Goal: Participate in discussion

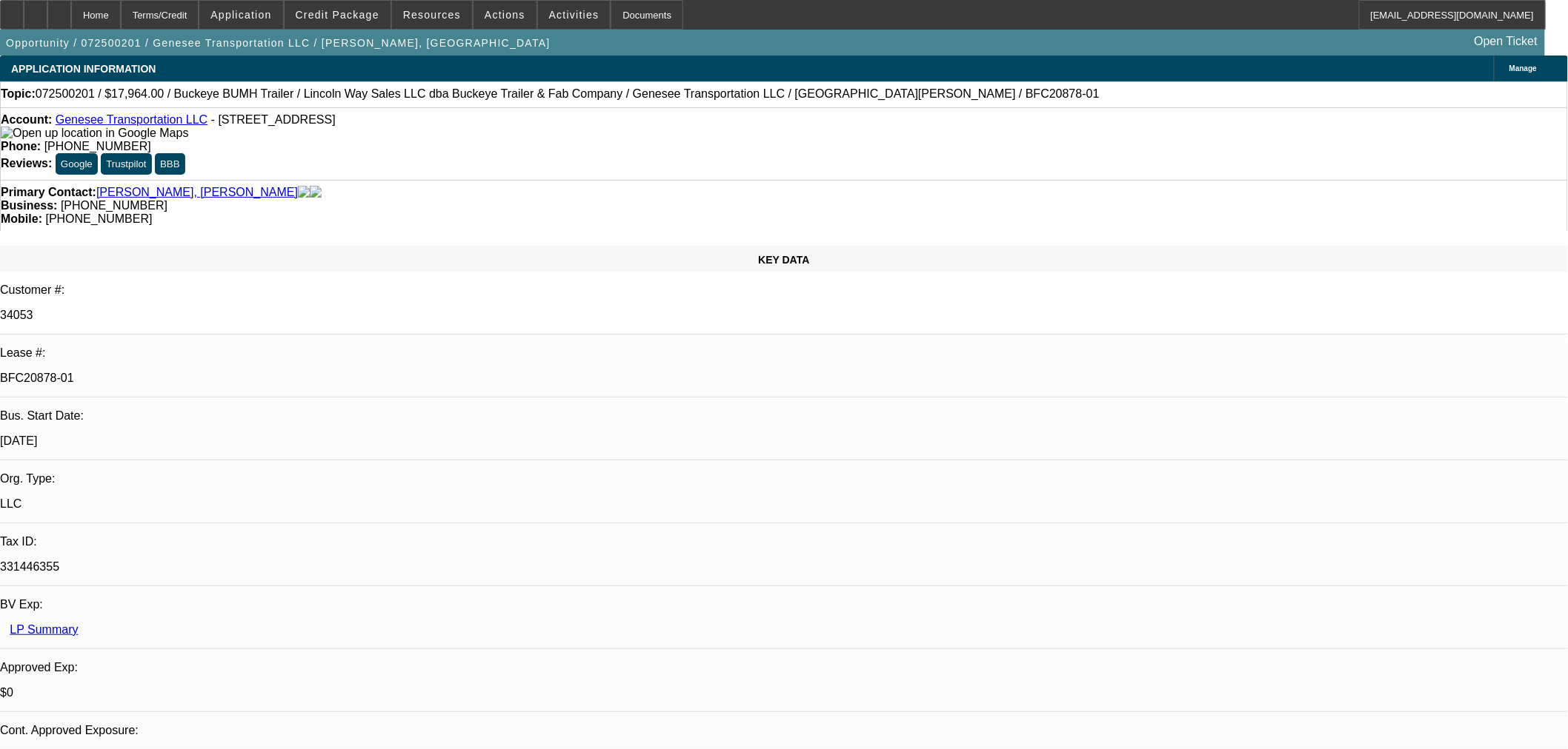
select select "0"
select select "2"
select select "0"
select select "1"
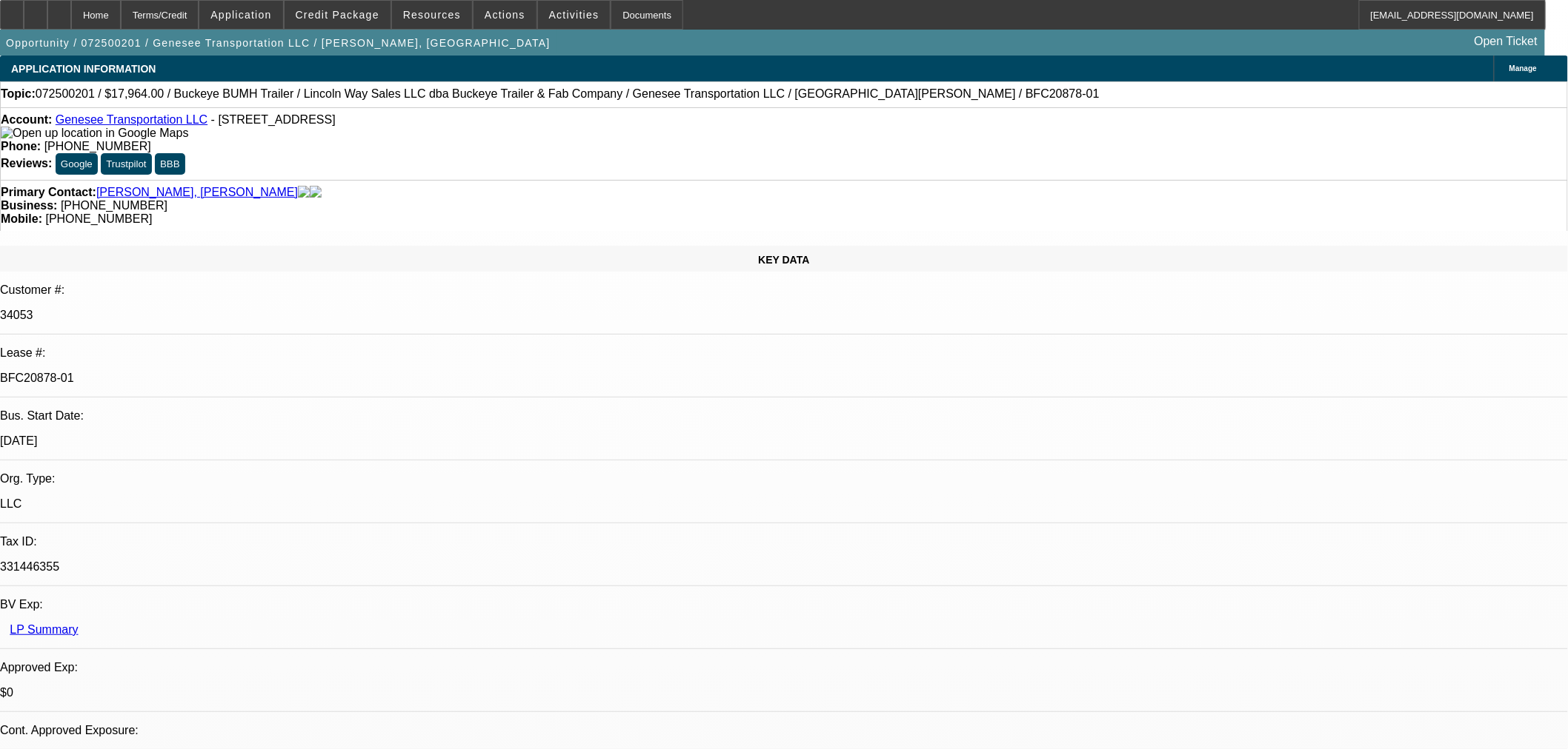
select select "0"
select select "2"
select select "0"
select select "1"
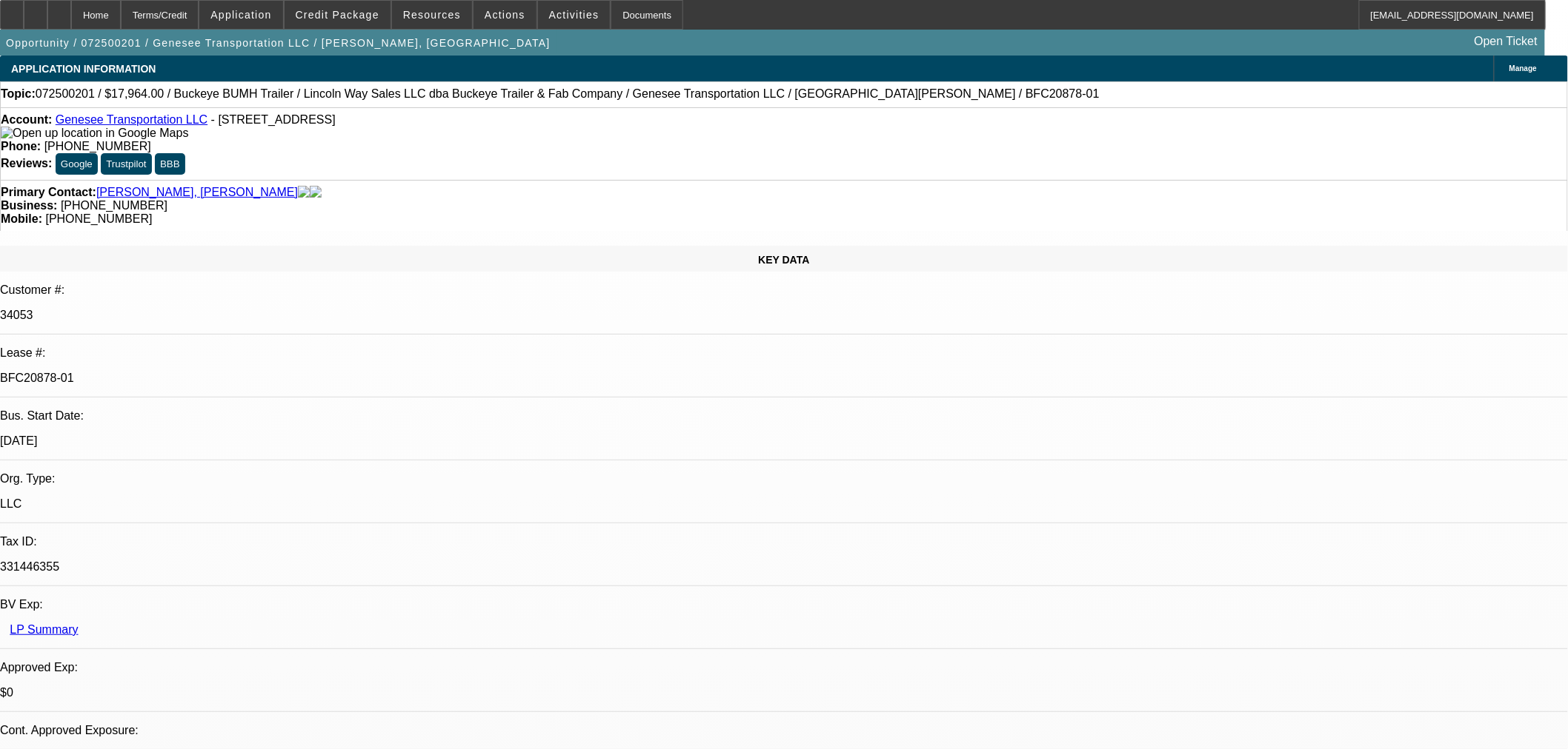
select select "0"
select select "2"
select select "0"
select select "1"
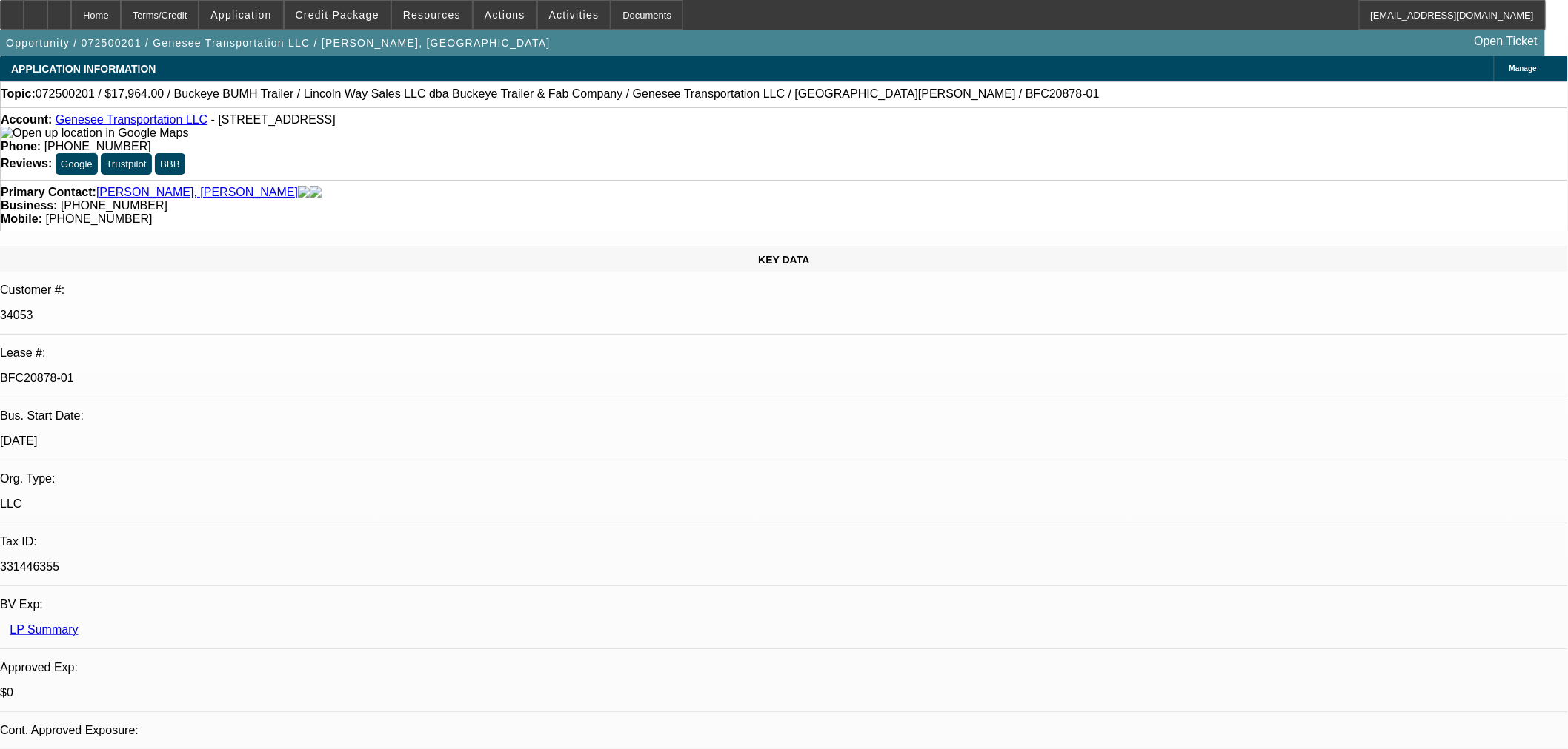
select select "0"
select select "2"
select select "0"
select select "1"
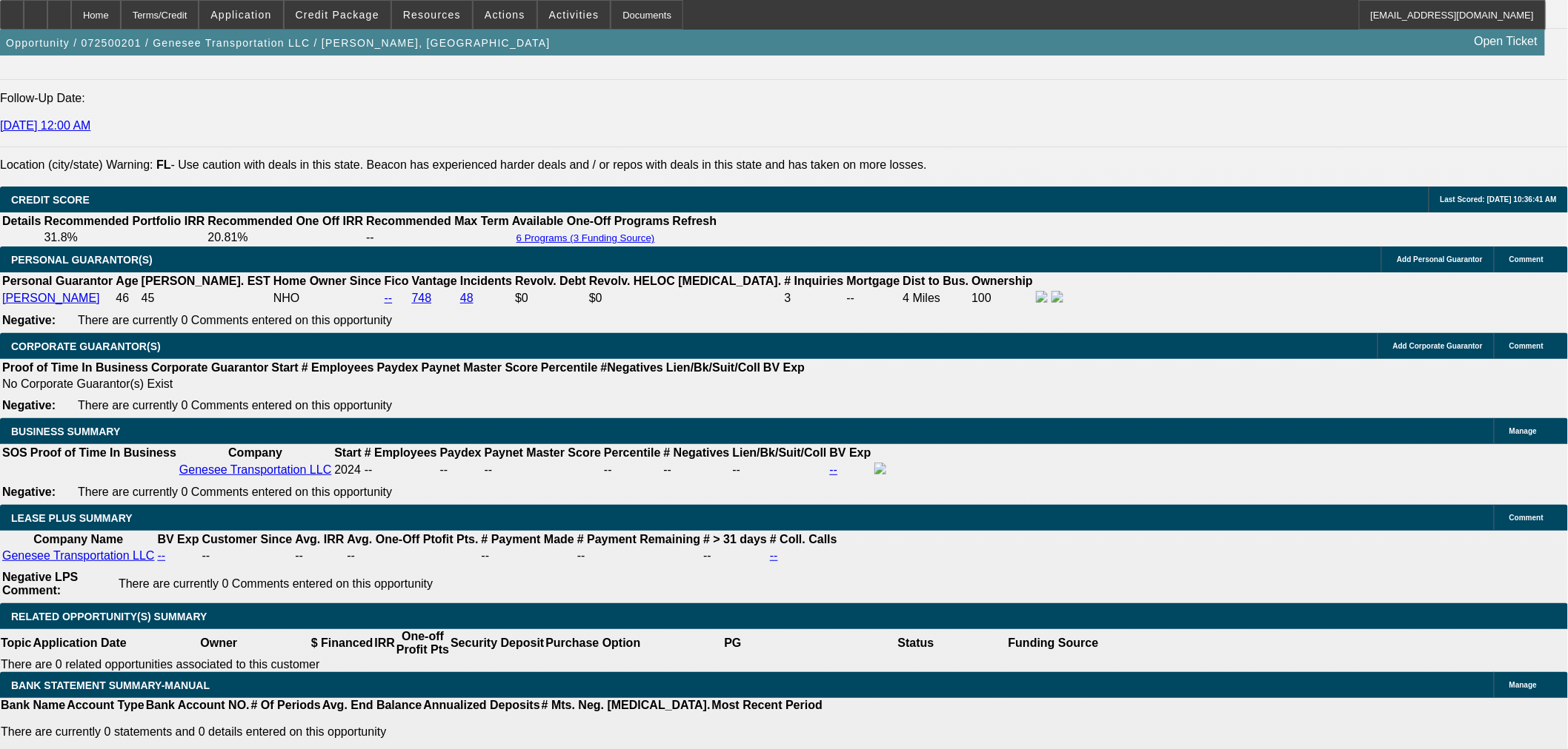
scroll to position [2221, 0]
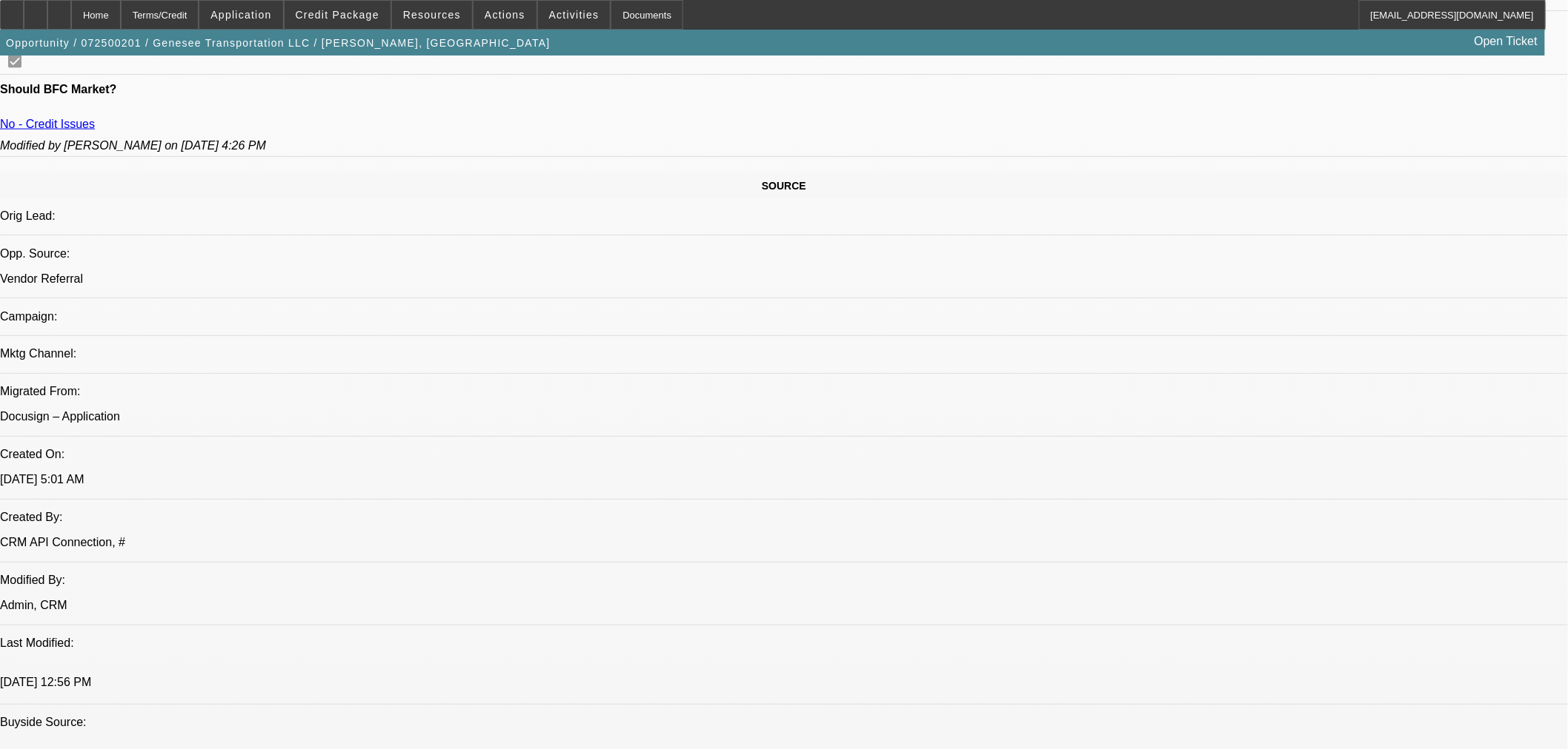
scroll to position [1316, 0]
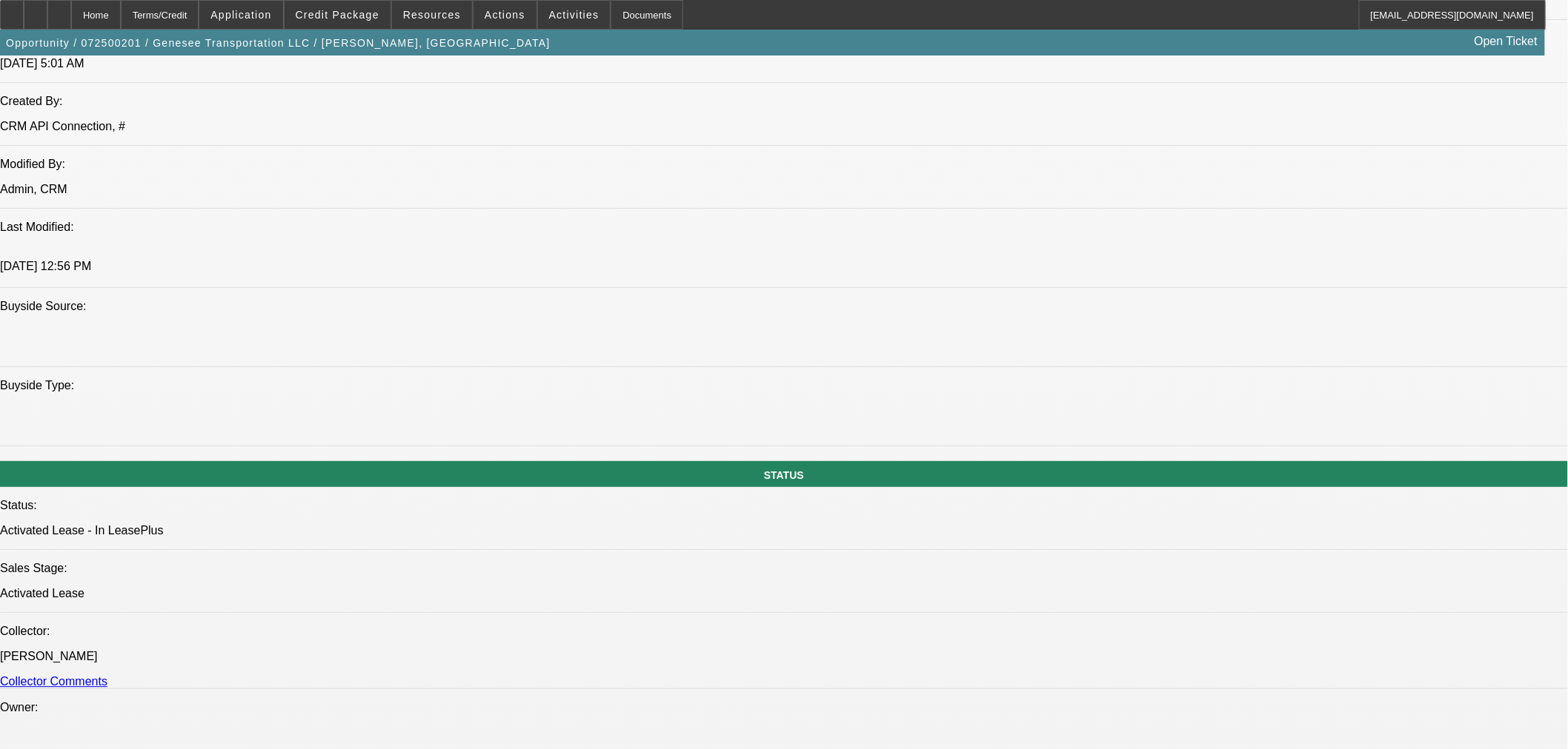
scroll to position [1234, 0]
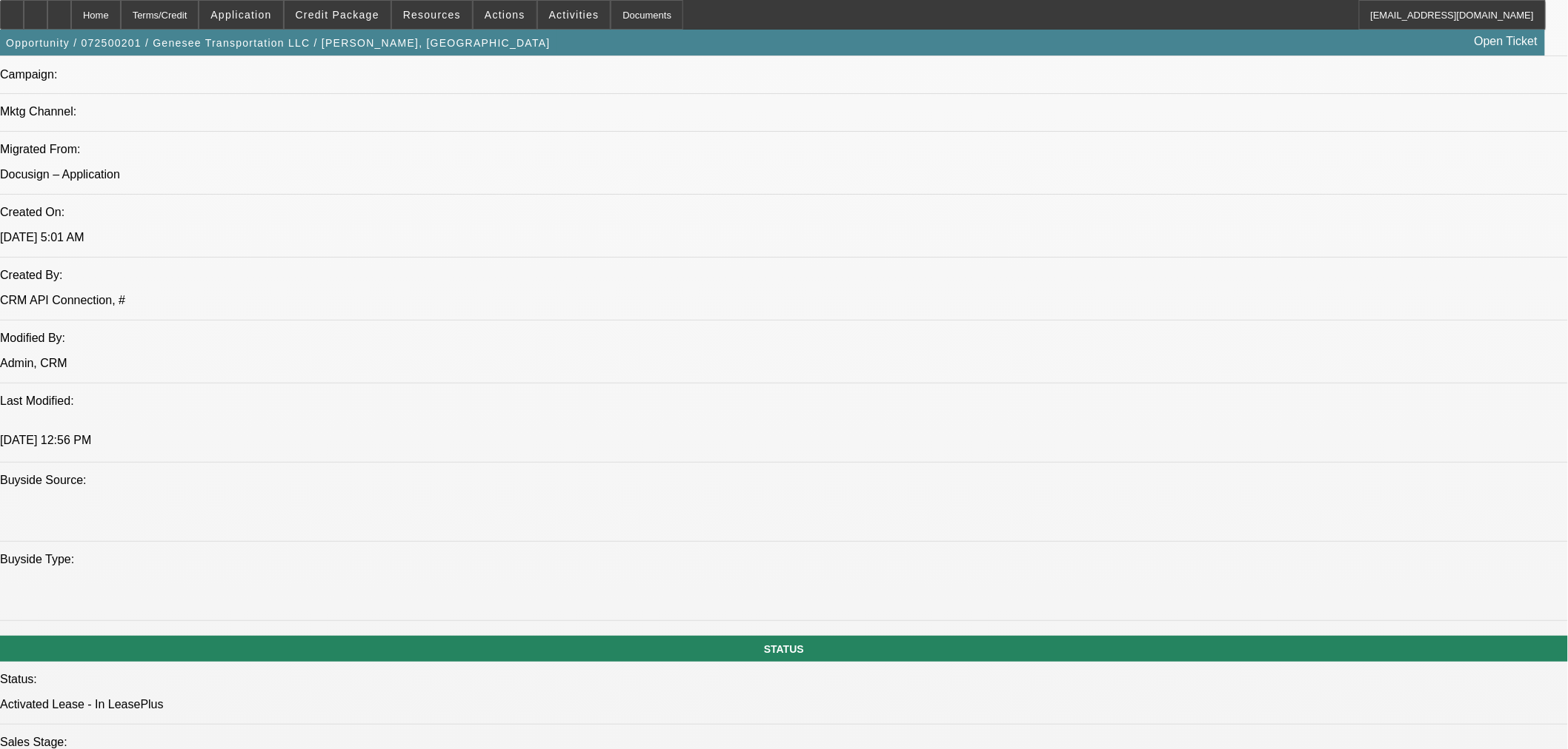
scroll to position [905, 0]
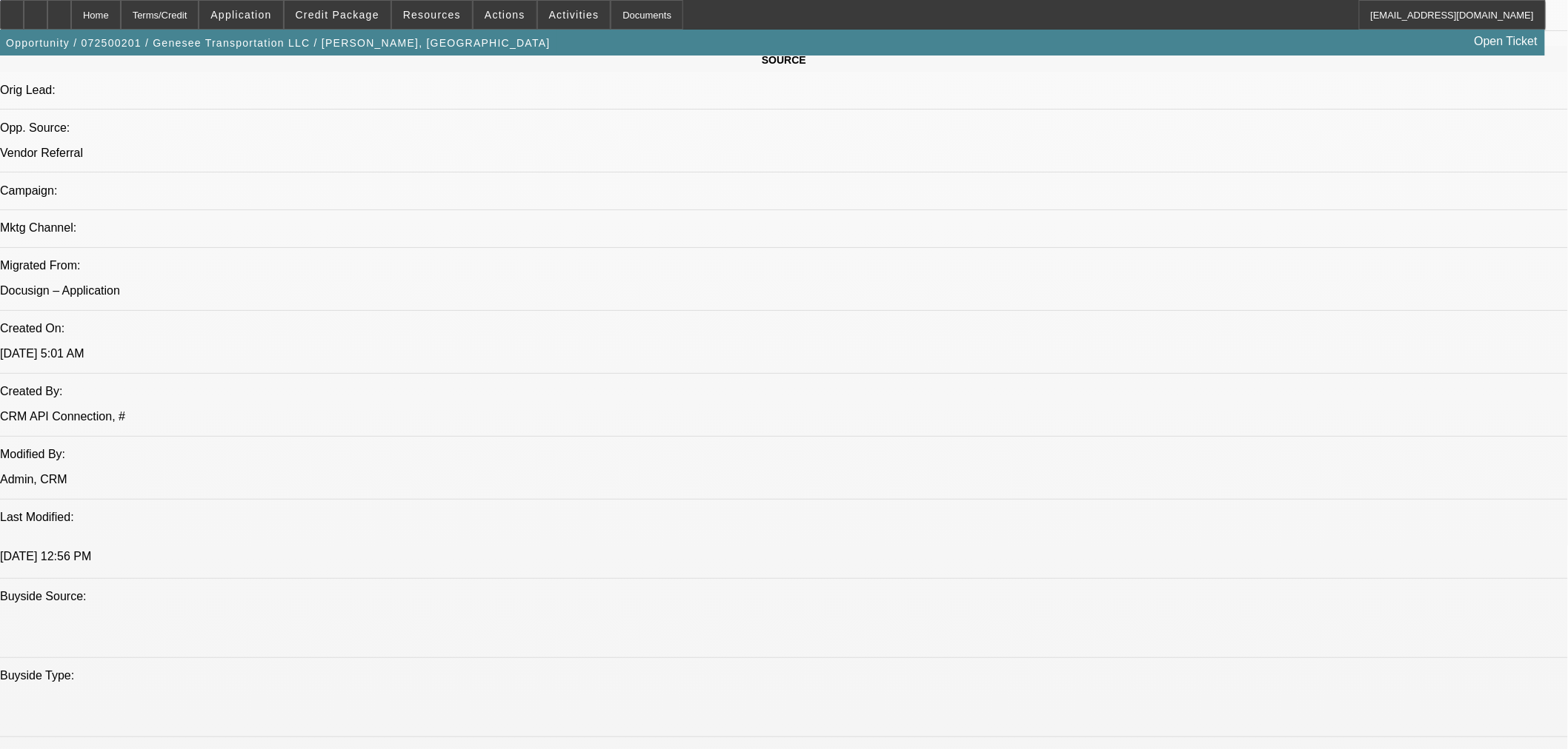
scroll to position [740, 0]
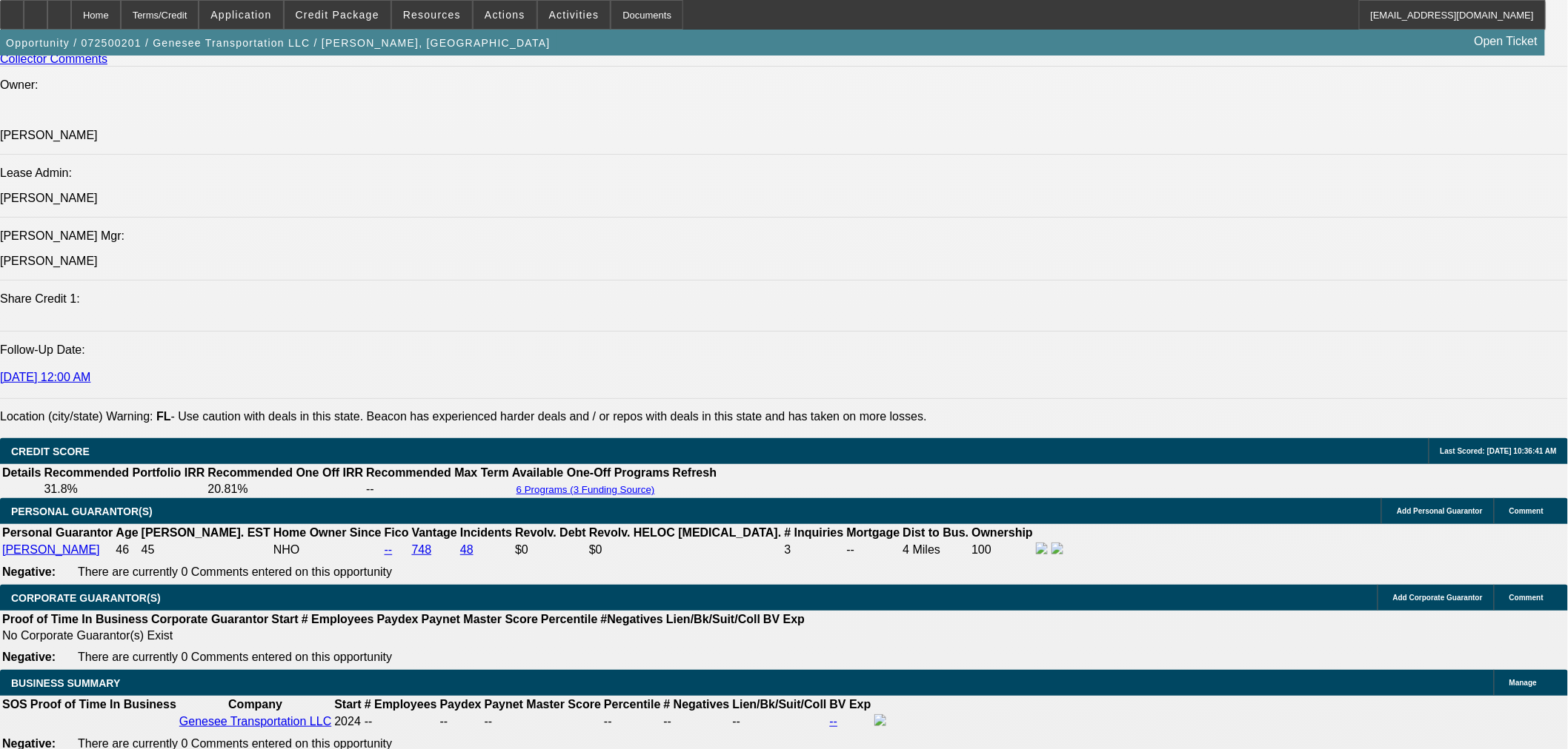
scroll to position [1645, 0]
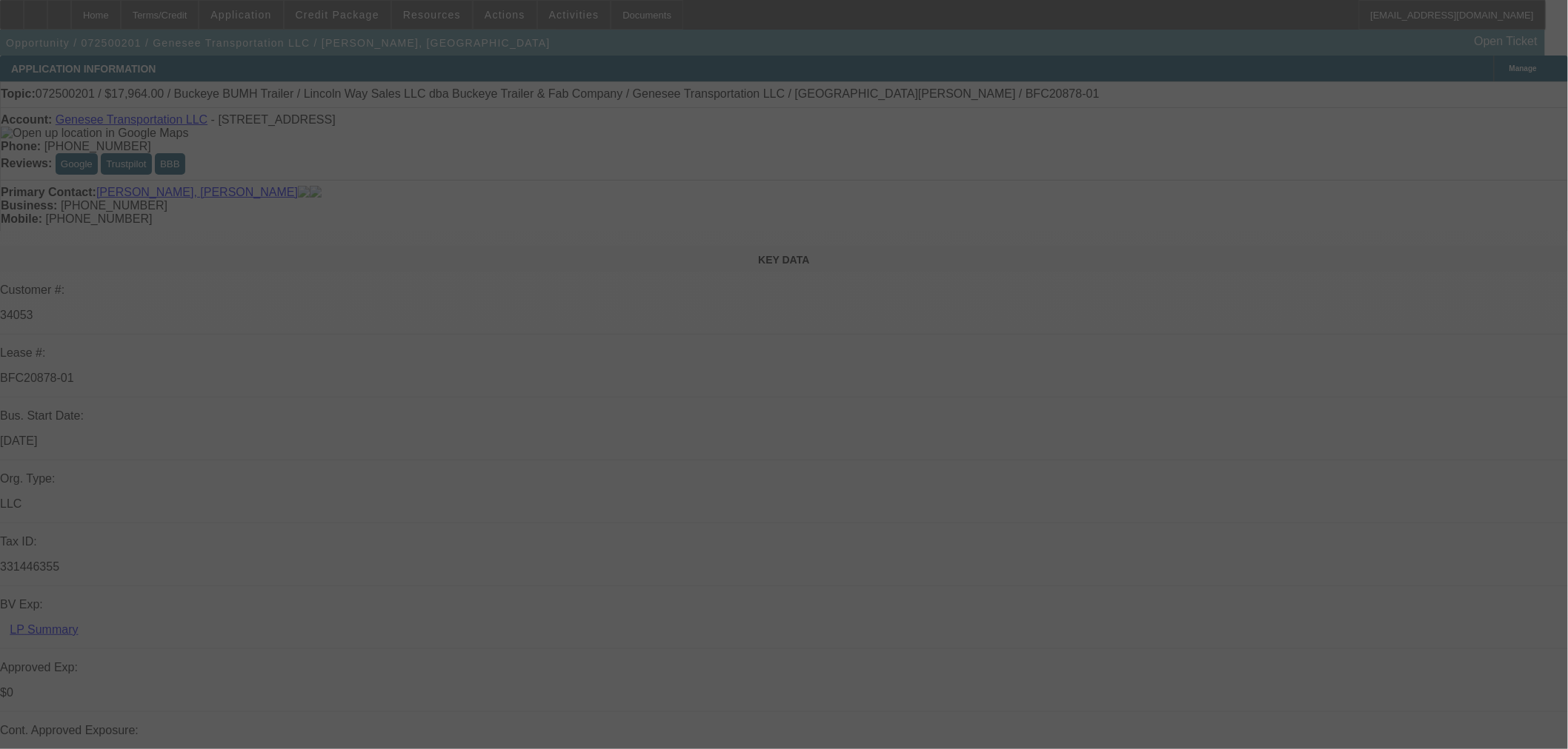
select select "0"
select select "2"
select select "0"
select select "1"
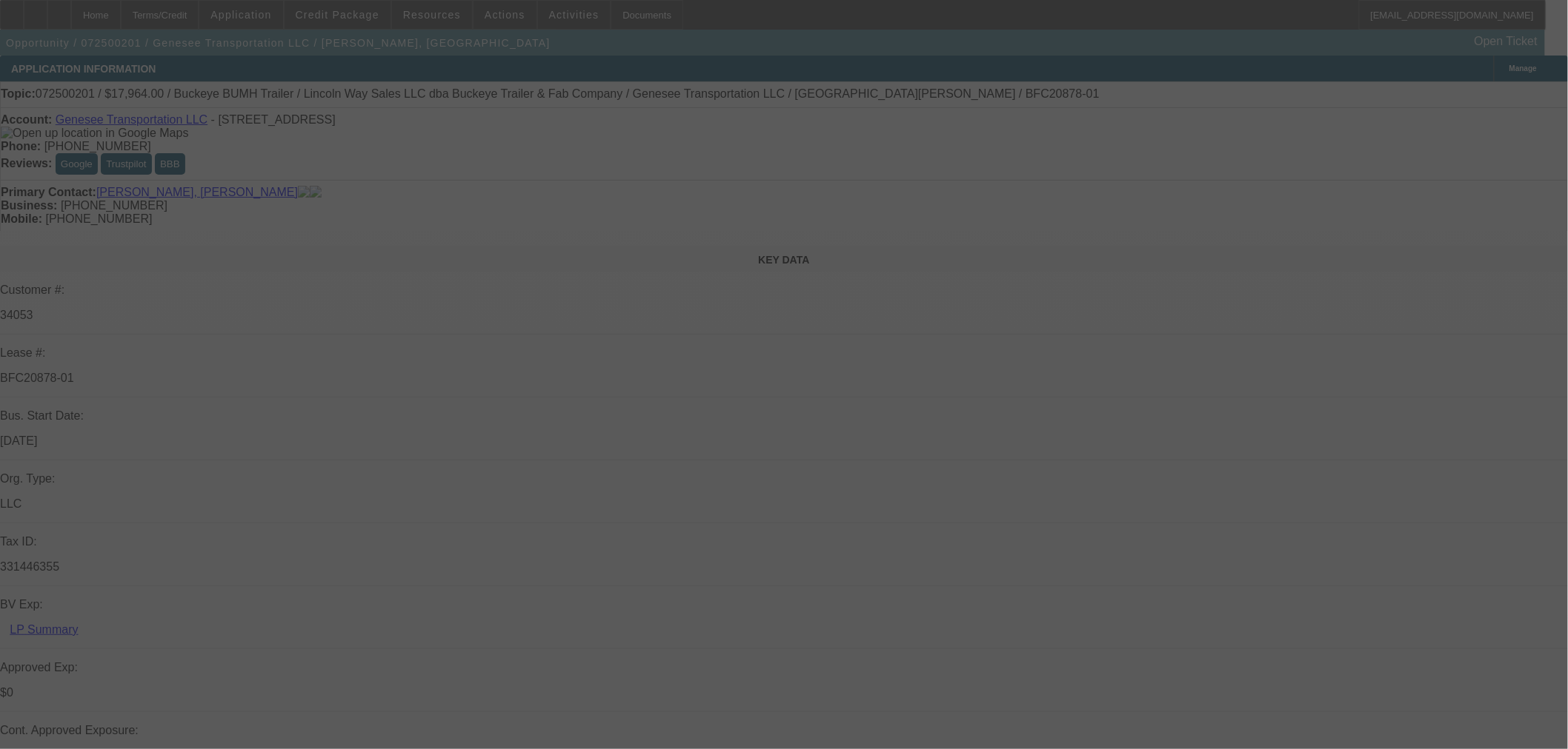
select select "0"
select select "2"
select select "0"
select select "1"
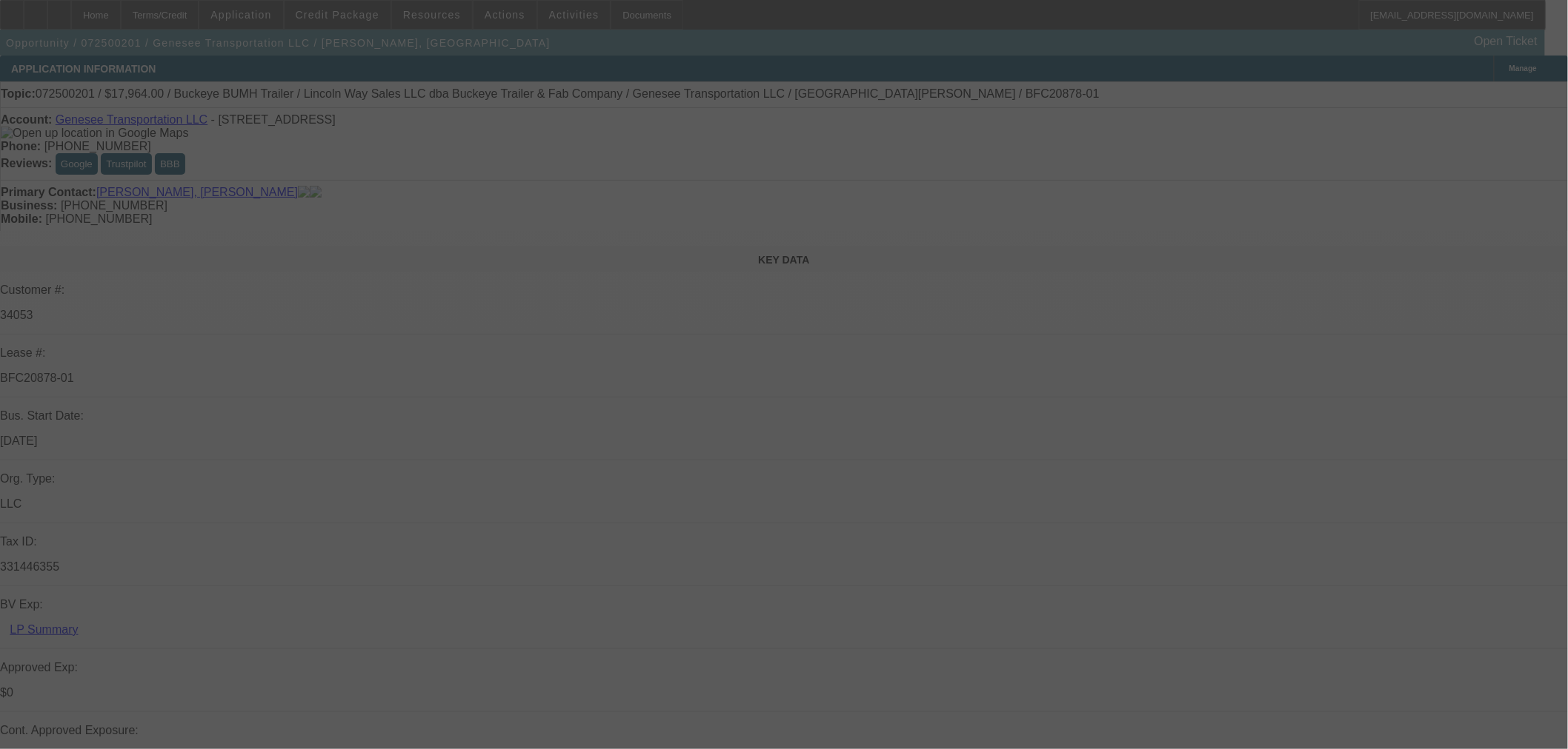
select select "0"
select select "2"
select select "0"
select select "1"
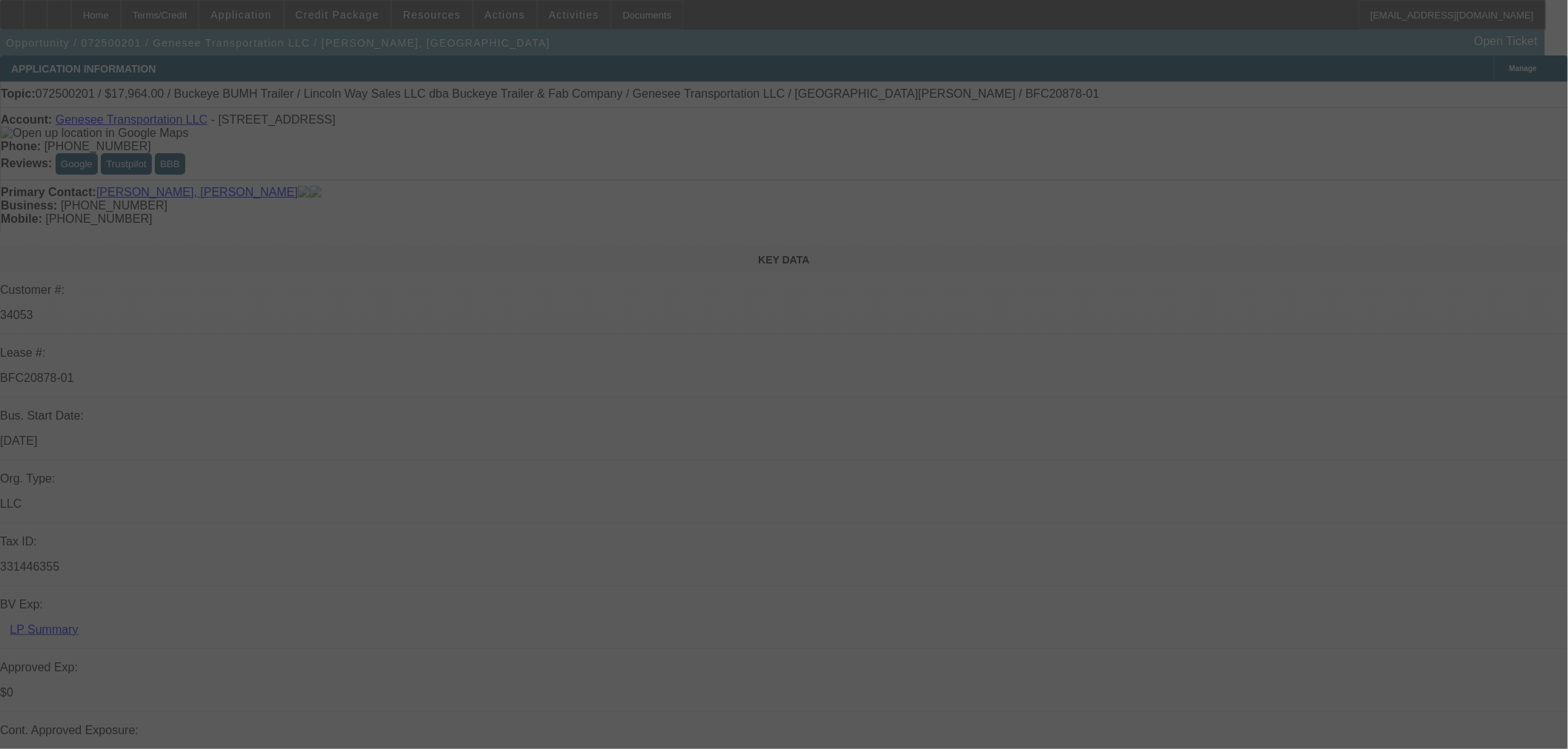
select select "0"
select select "2"
select select "0"
select select "1"
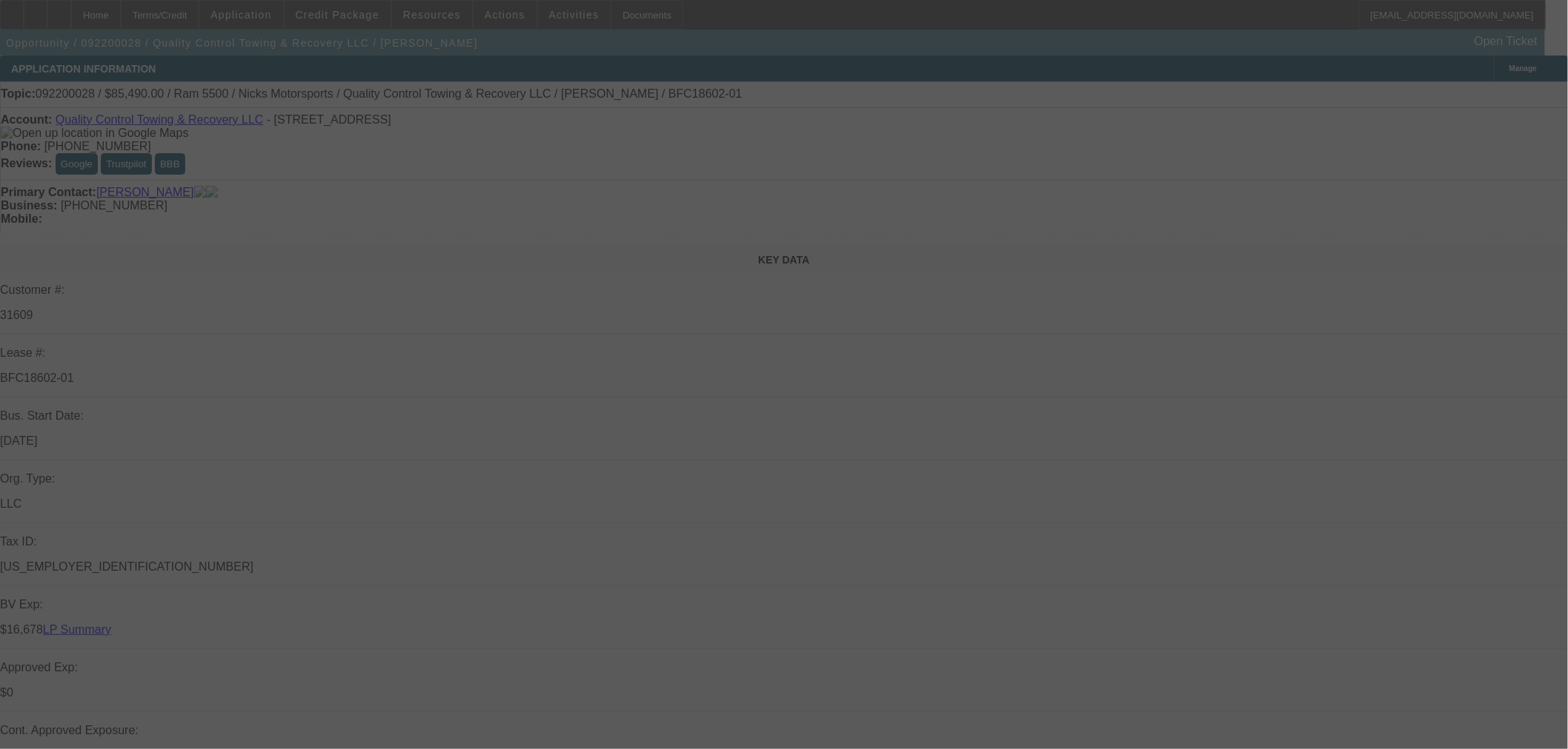
select select "0"
select select "2"
select select "0.1"
select select "4"
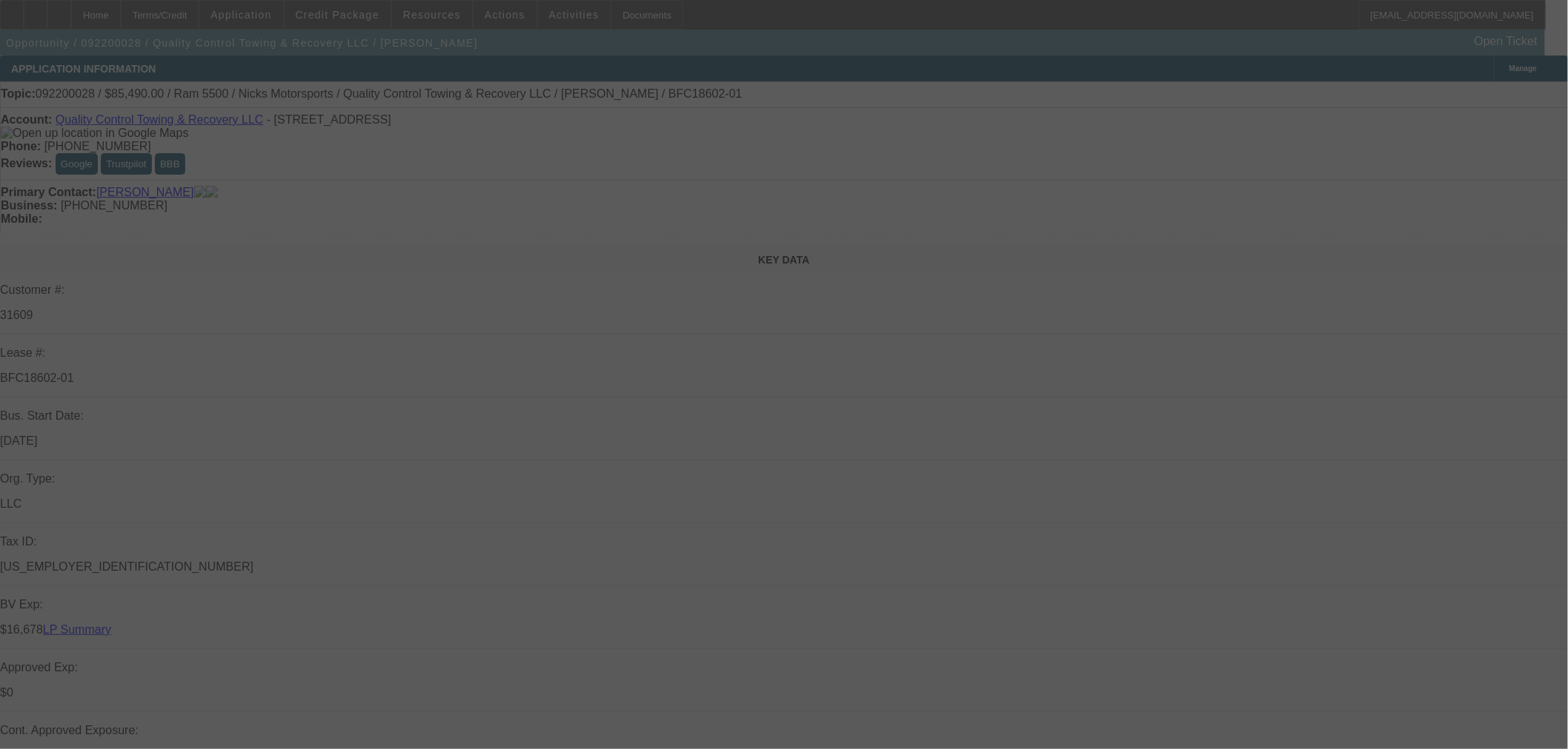
select select "0"
select select "2"
select select "0.1"
select select "4"
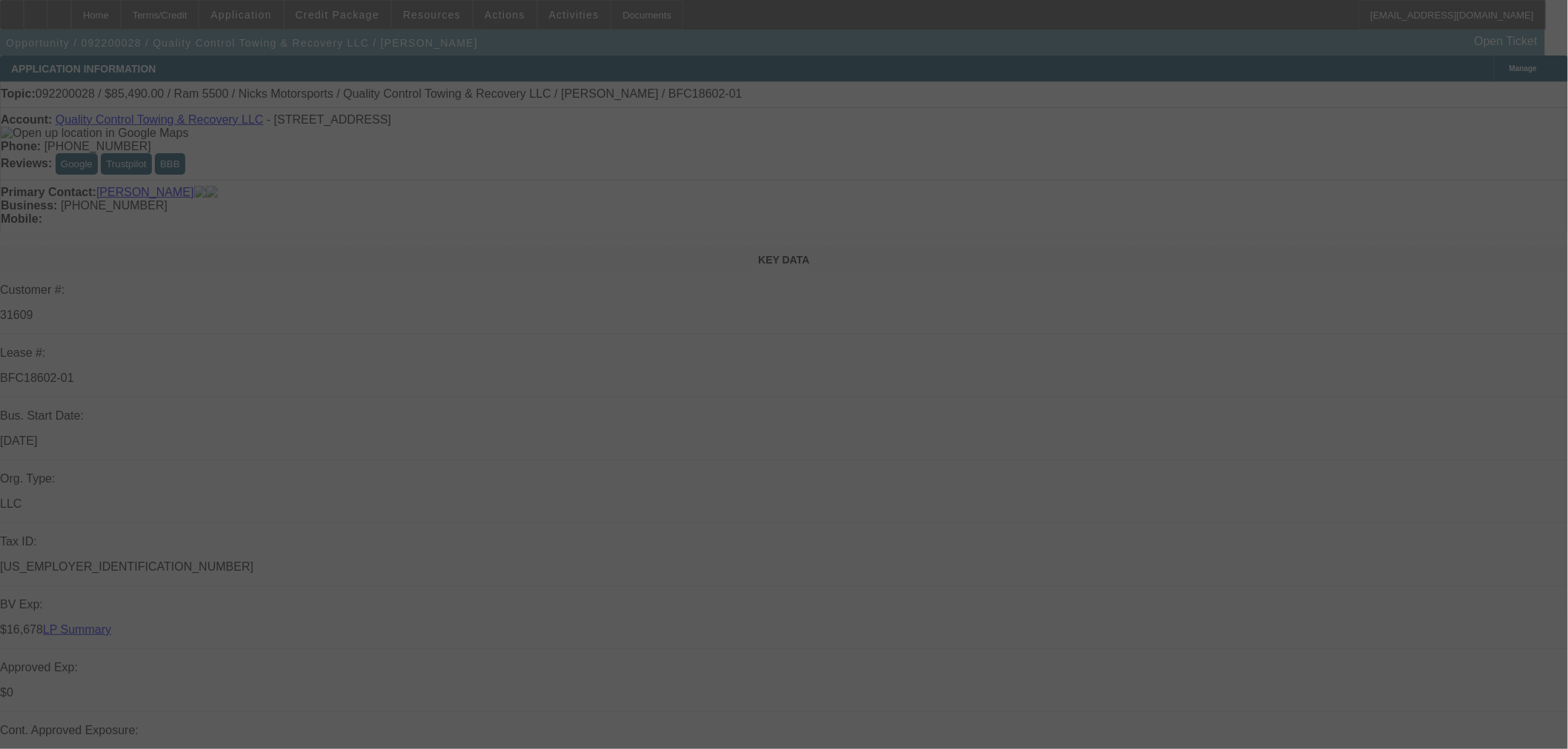
select select "0"
select select "2"
select select "0.1"
select select "4"
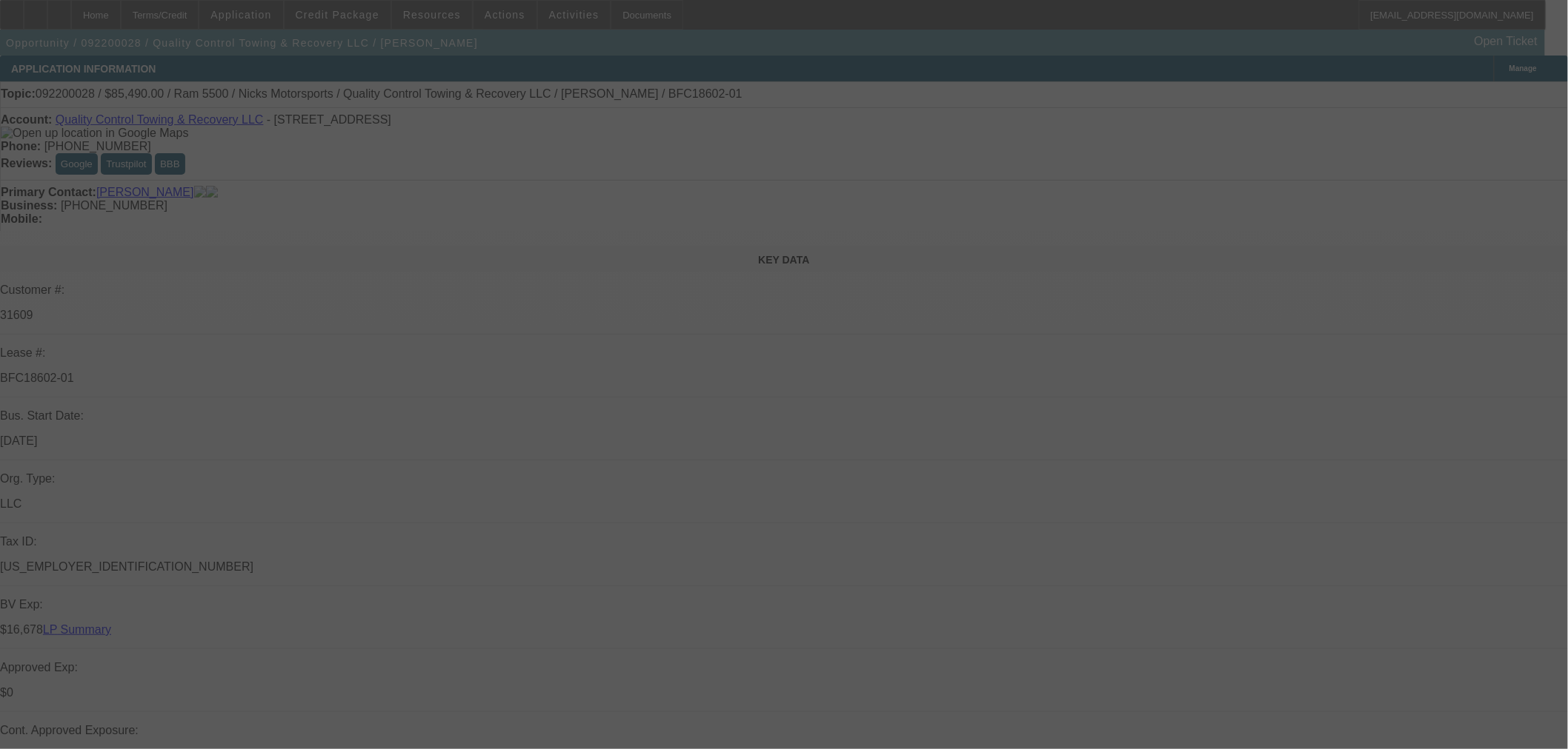
select select "0"
select select "2"
select select "0.1"
select select "4"
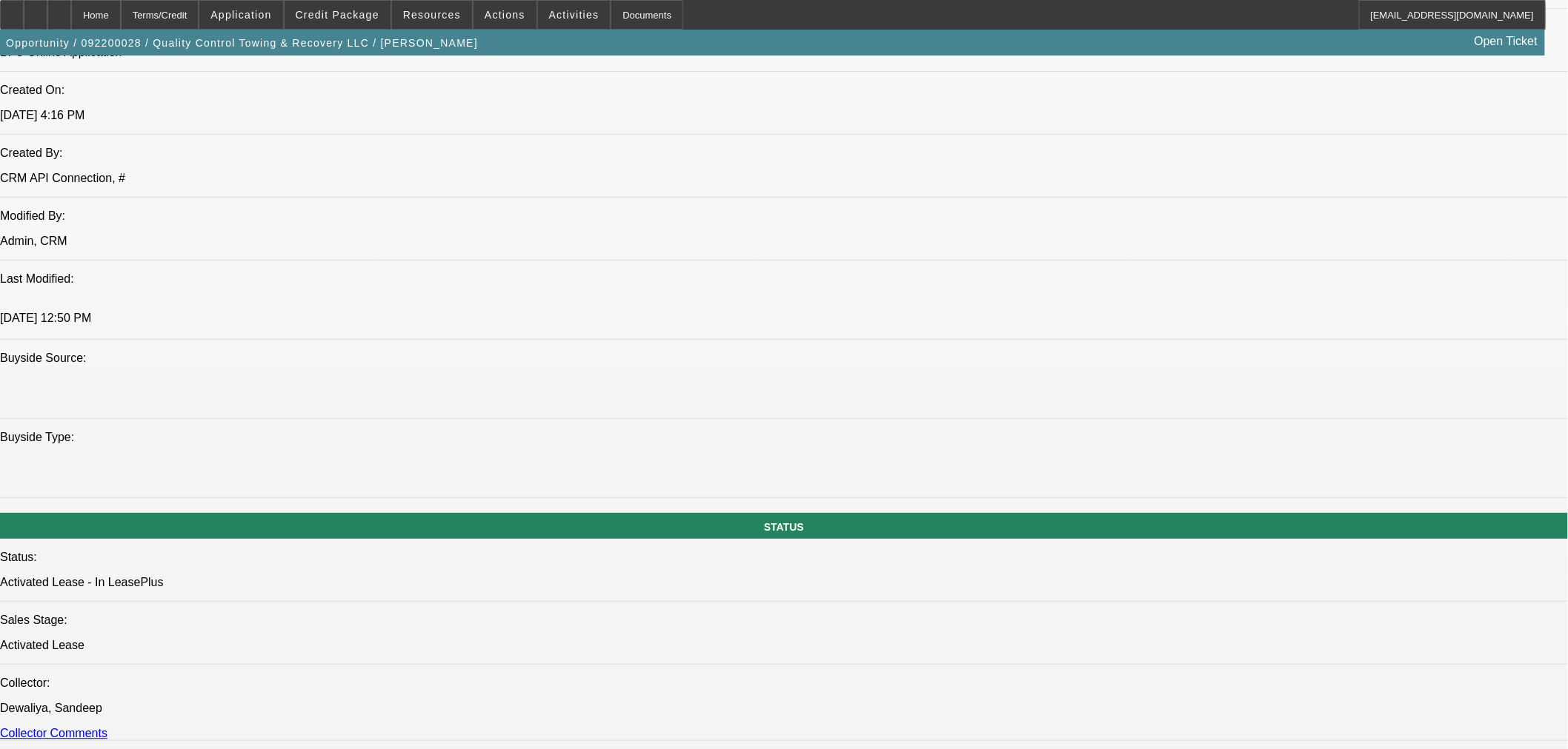
scroll to position [987, 0]
